Goal: Information Seeking & Learning: Learn about a topic

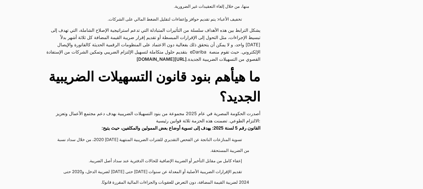
scroll to position [501, 0]
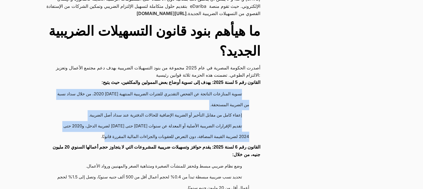
drag, startPoint x: 111, startPoint y: 135, endPoint x: 261, endPoint y: 94, distance: 155.2
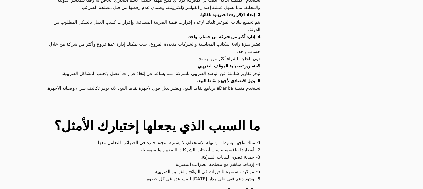
scroll to position [2309, 0]
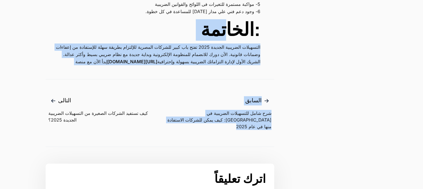
drag, startPoint x: 69, startPoint y: 87, endPoint x: 228, endPoint y: 38, distance: 166.1
click at [91, 65] on p "الشريك الأول لإدارة التزاماتك الضريبية بسهولة وإحترافية [URL][DOMAIN_NAME] إبدأ…" at bounding box center [153, 61] width 215 height 7
click at [94, 65] on p "الشريك الأول لإدارة التزاماتك الضريبية بسهولة وإحترافية [URL][DOMAIN_NAME] إبدأ…" at bounding box center [153, 61] width 215 height 7
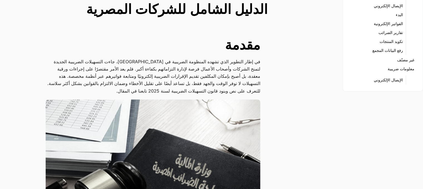
scroll to position [0, 0]
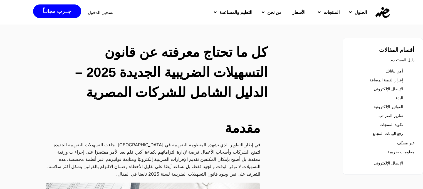
drag, startPoint x: 68, startPoint y: 80, endPoint x: 267, endPoint y: 50, distance: 201.7
copy main "lo ip dolor sitame co adipi elitseddo eiusmodt incidid 2146 – utlabo etdolo mag…"
